Goal: Navigation & Orientation: Find specific page/section

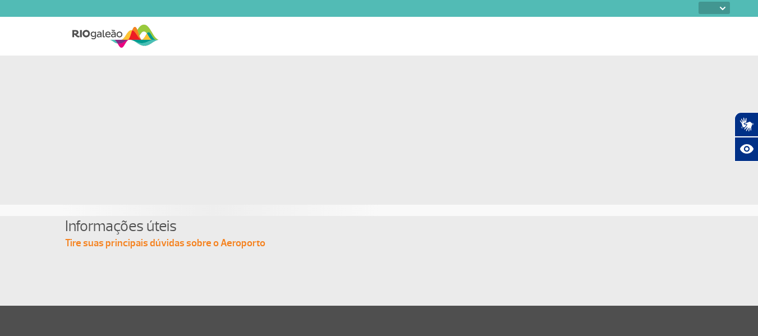
select select
click at [524, 82] on div at bounding box center [379, 120] width 623 height 128
drag, startPoint x: 524, startPoint y: 84, endPoint x: 524, endPoint y: 94, distance: 10.1
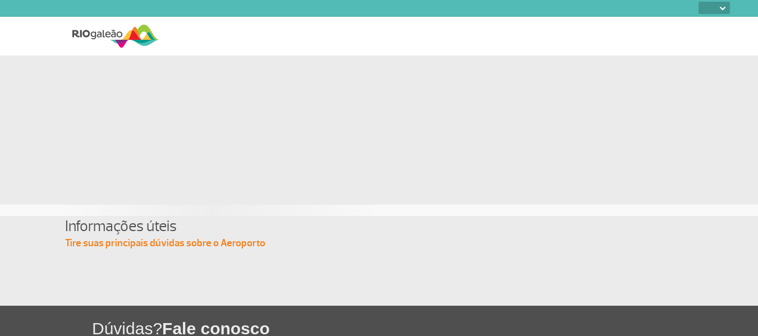
select select
click at [38, 60] on app-card-alimentacao at bounding box center [379, 120] width 758 height 128
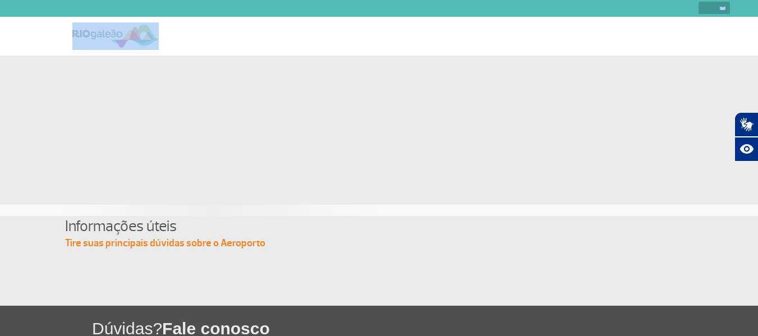
drag, startPoint x: 525, startPoint y: 0, endPoint x: 429, endPoint y: 172, distance: 197.3
click at [429, 172] on div "PT ENG ESP Informações úteis Tire suas principais dúvidas sobre o Aeroporto Dúv…" at bounding box center [379, 196] width 758 height 392
click at [486, 204] on section at bounding box center [379, 130] width 758 height 149
click at [104, 34] on img at bounding box center [115, 36] width 86 height 28
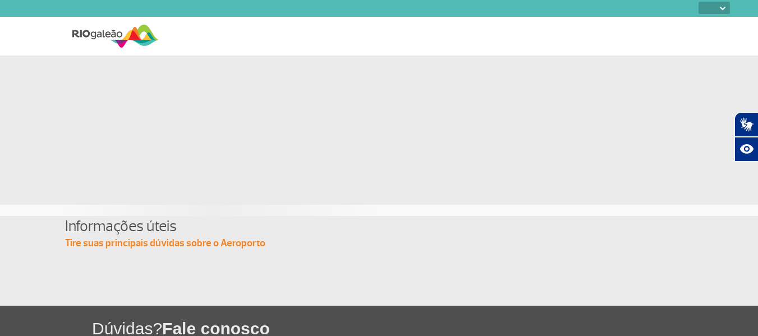
click at [717, 7] on select "PT ENG ESP" at bounding box center [714, 8] width 31 height 12
select select "pt-BR"
click at [699, 2] on select "PT ENG ESP" at bounding box center [714, 8] width 31 height 12
click at [725, 2] on select "PT ENG ESP" at bounding box center [714, 8] width 31 height 12
